Goal: Transaction & Acquisition: Purchase product/service

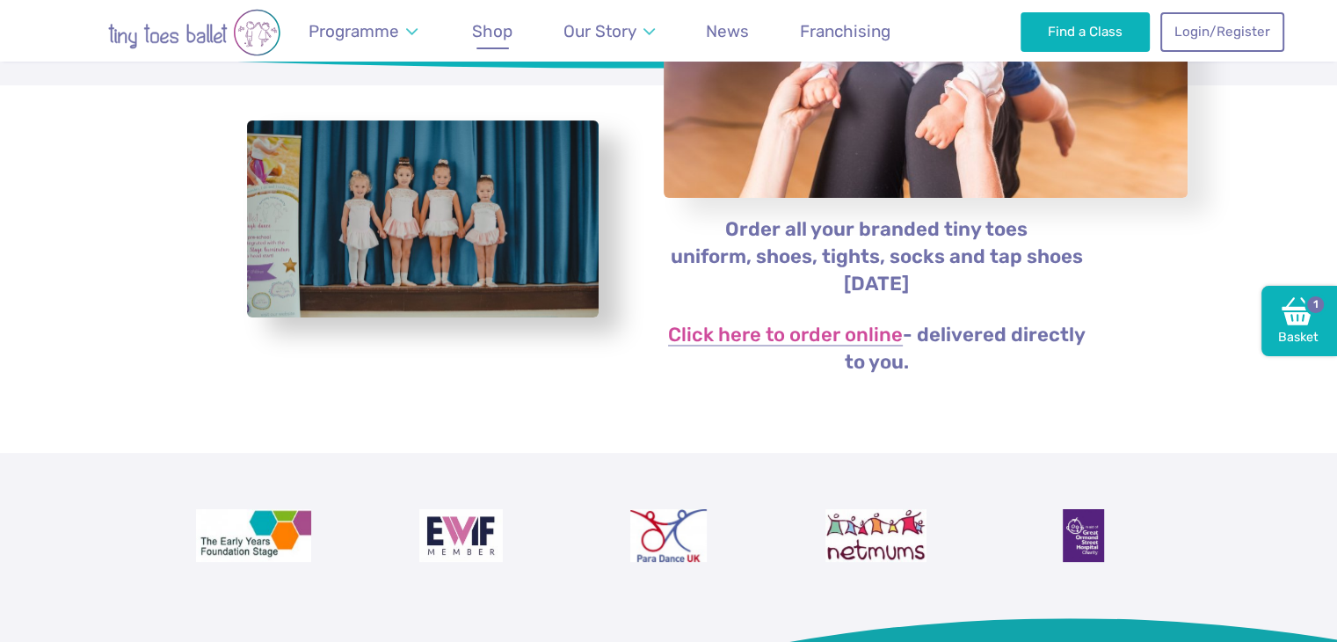
scroll to position [352, 0]
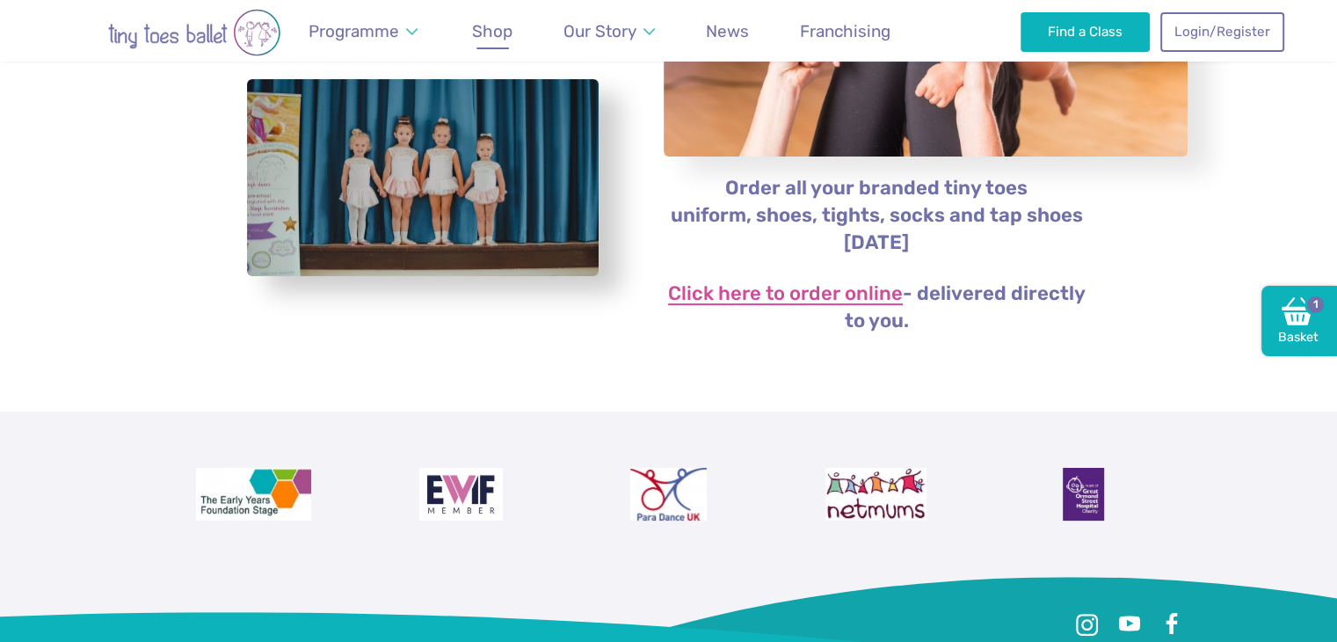
click at [851, 296] on link "Click here to order online" at bounding box center [785, 294] width 235 height 21
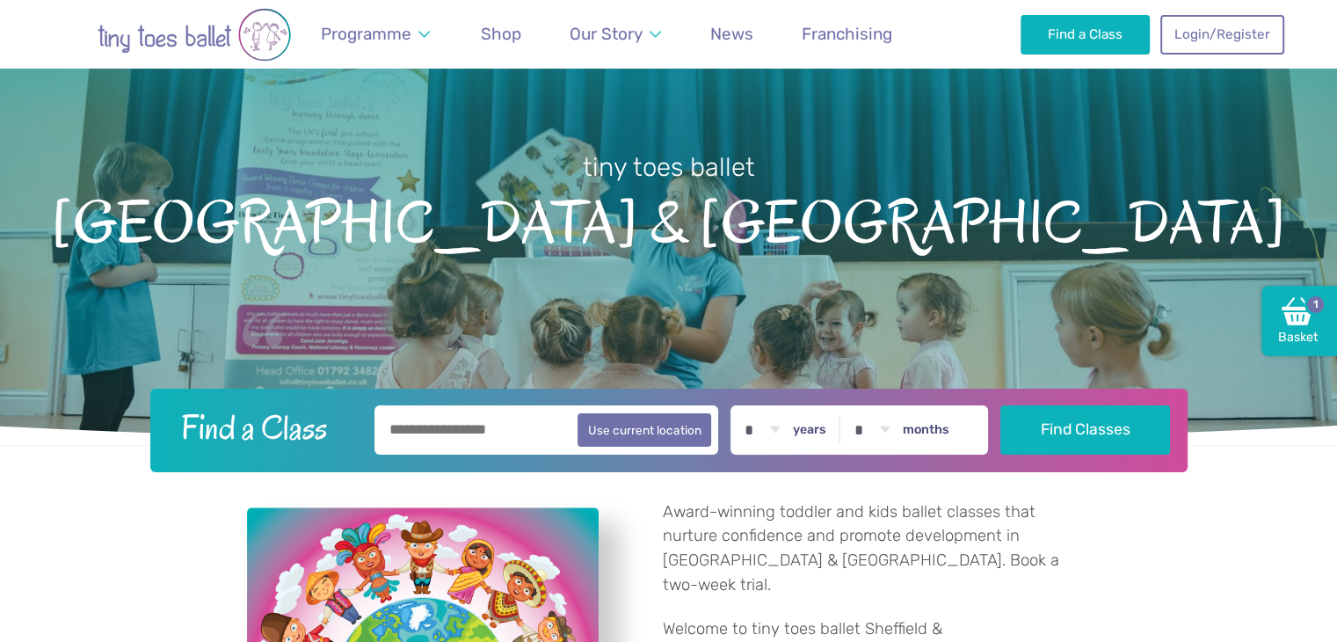
scroll to position [176, 0]
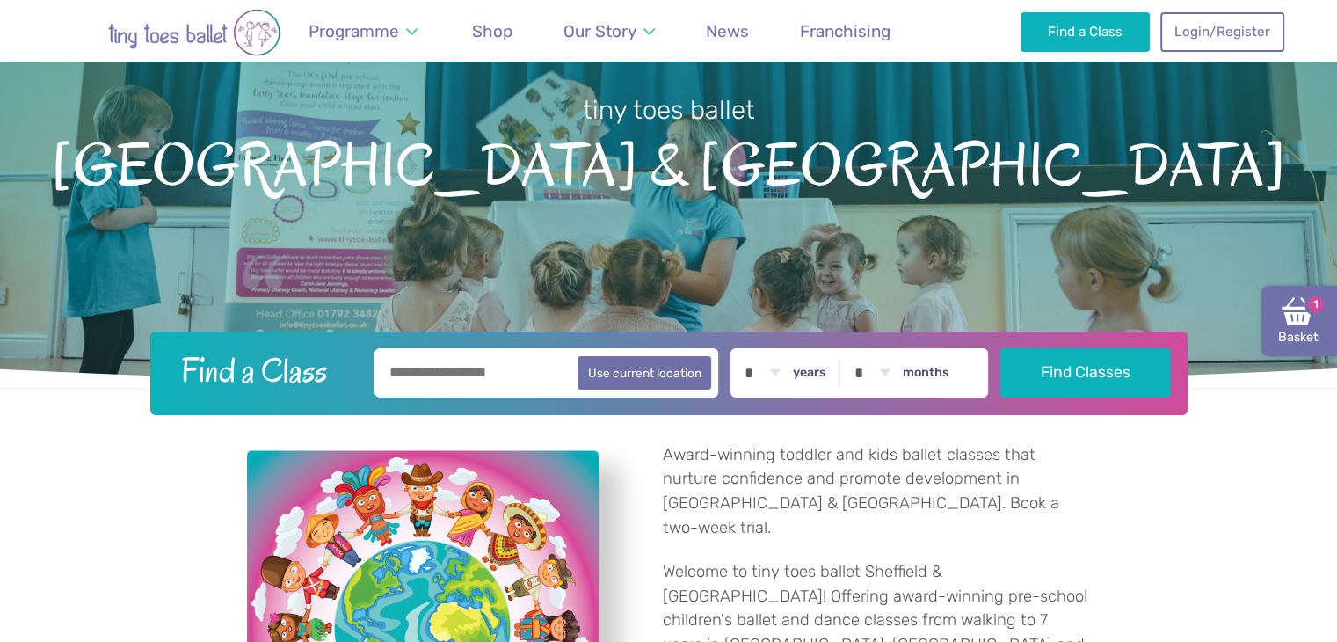
click at [1299, 305] on img at bounding box center [1298, 311] width 32 height 32
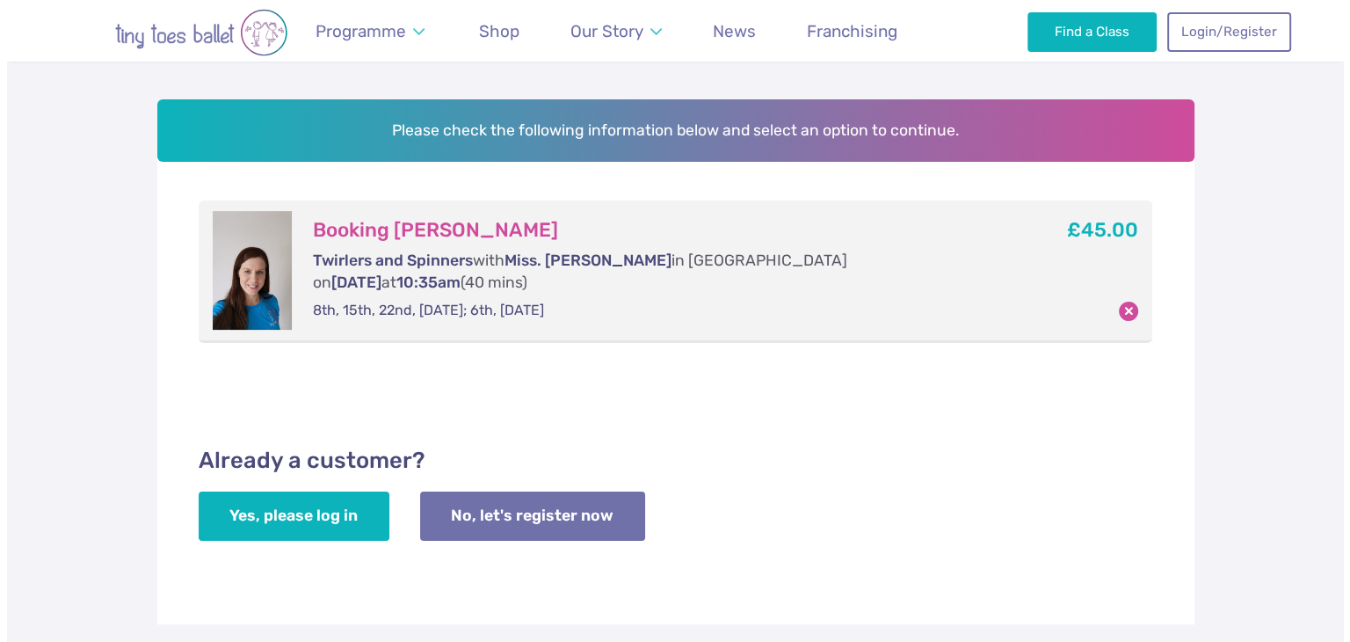
scroll to position [264, 0]
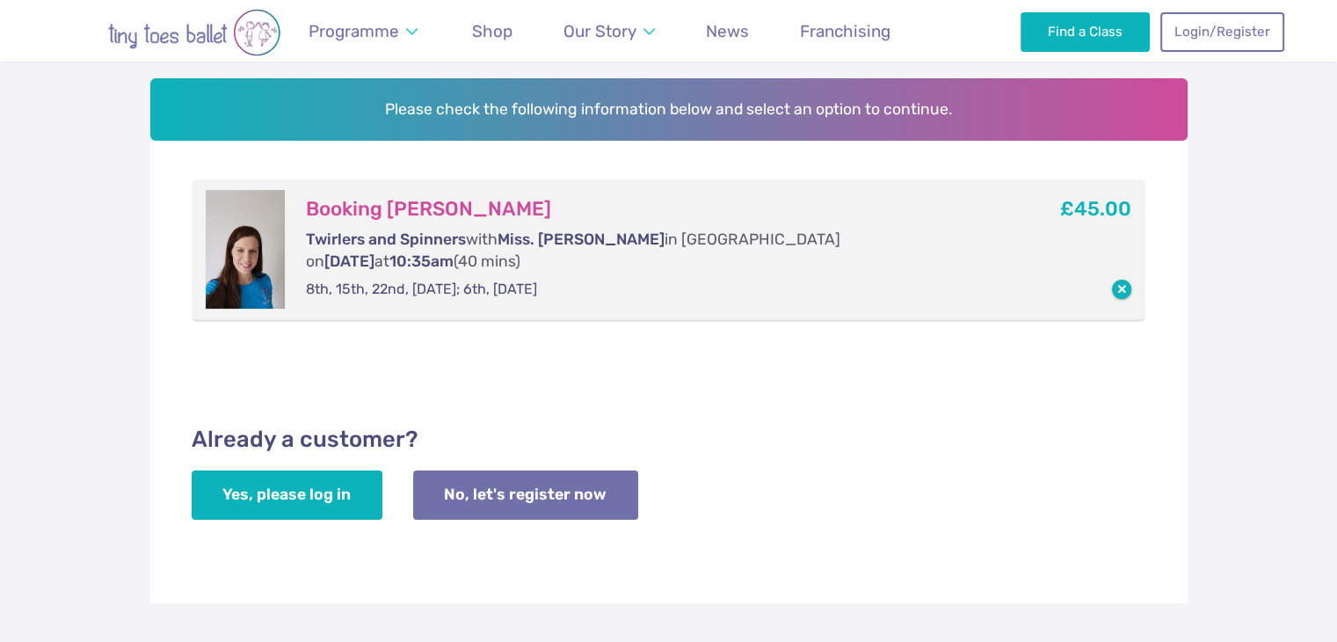
click at [1123, 280] on button "button" at bounding box center [1121, 289] width 19 height 19
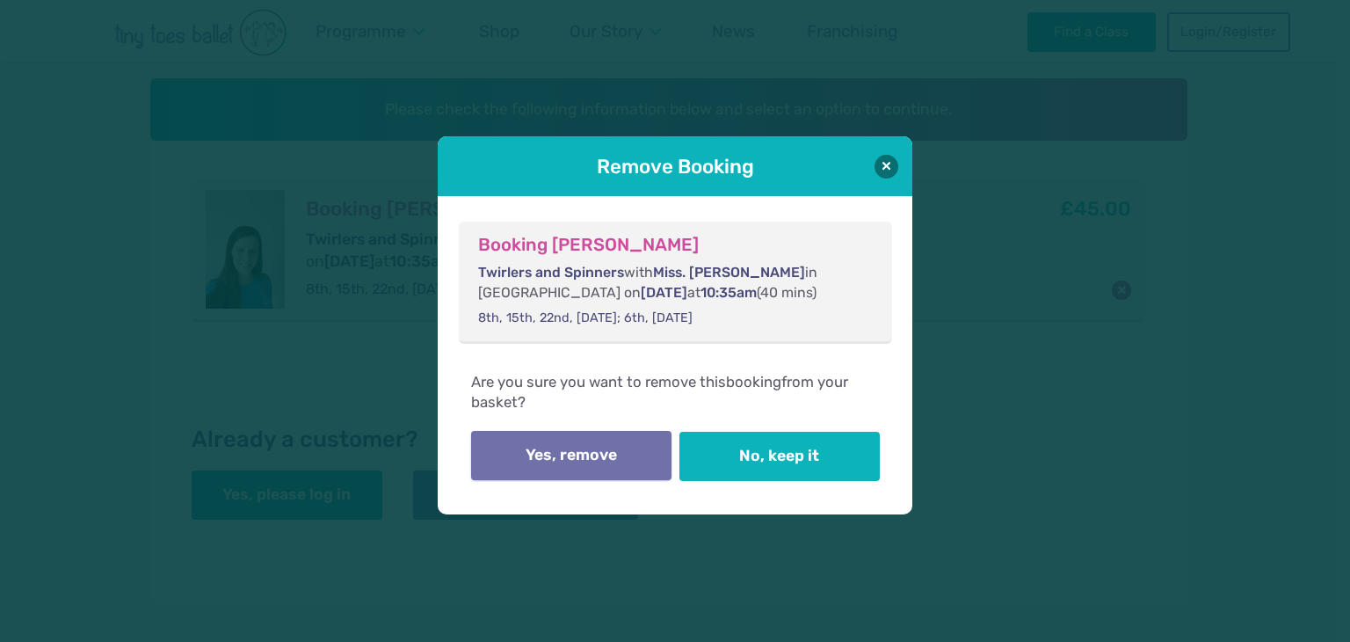
click at [618, 459] on button "Yes, remove" at bounding box center [571, 455] width 200 height 49
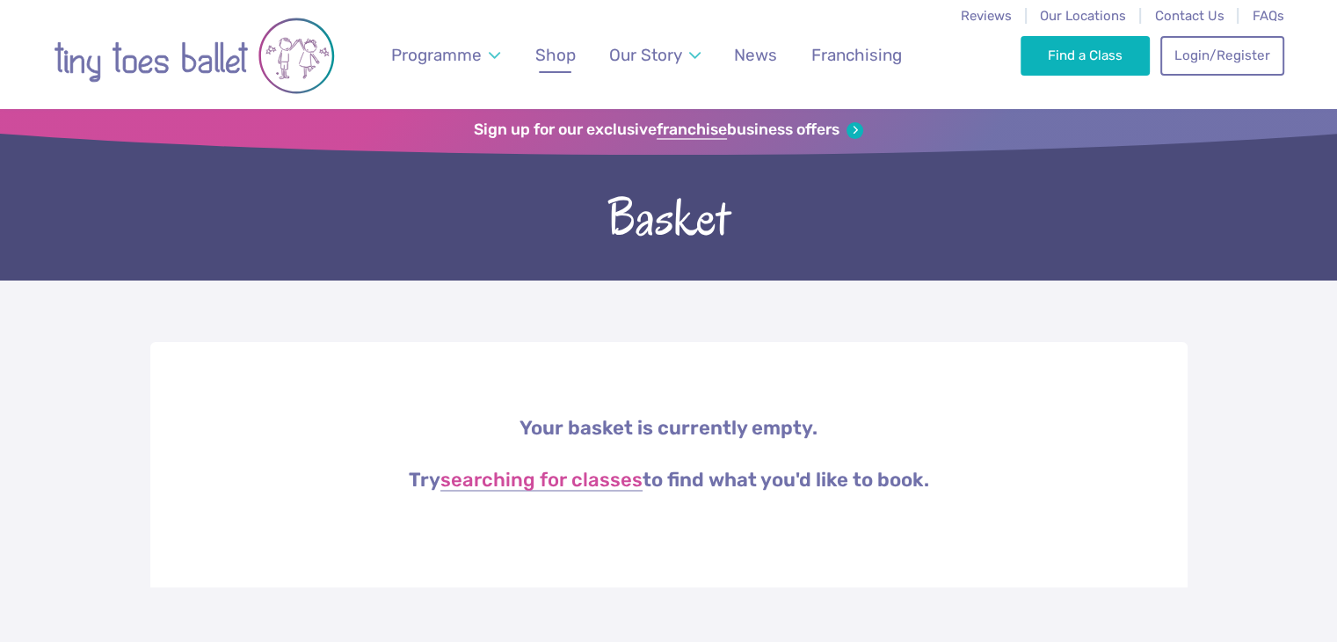
click at [548, 56] on span "Shop" at bounding box center [555, 55] width 40 height 20
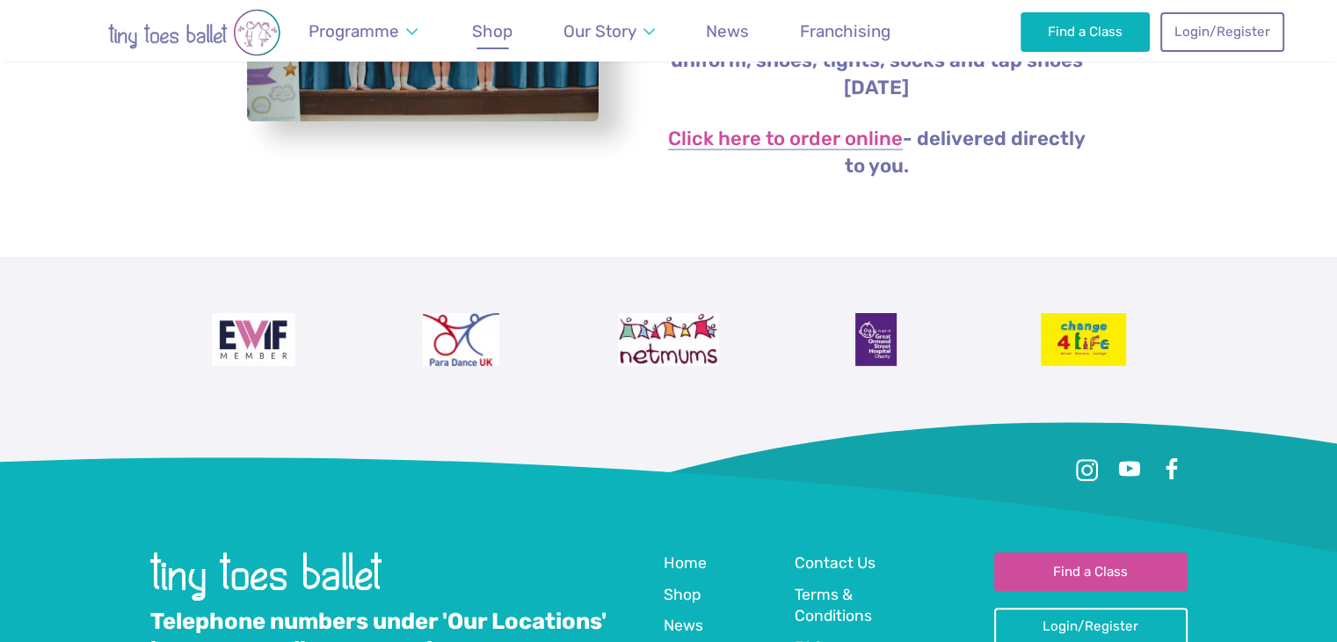
scroll to position [323, 0]
